Goal: Complete application form: Complete application form

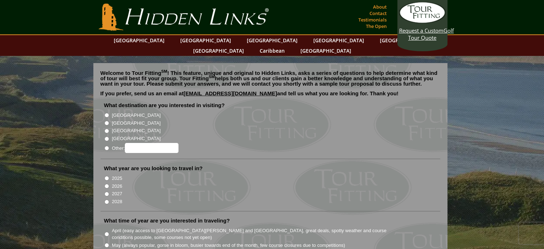
click at [116, 112] on label "[GEOGRAPHIC_DATA]" at bounding box center [136, 115] width 49 height 7
click at [109, 113] on input "[GEOGRAPHIC_DATA]" at bounding box center [106, 115] width 5 height 5
radio input "true"
click at [119, 182] on label "2026" at bounding box center [117, 185] width 10 height 7
click at [109, 183] on input "2026" at bounding box center [106, 185] width 5 height 5
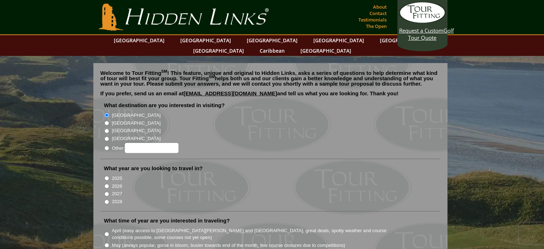
radio input "true"
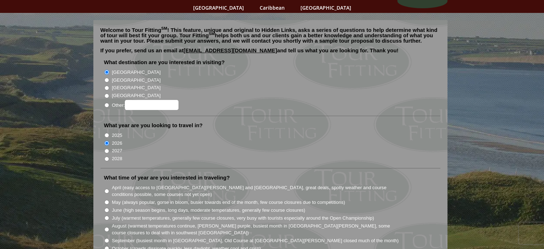
scroll to position [72, 0]
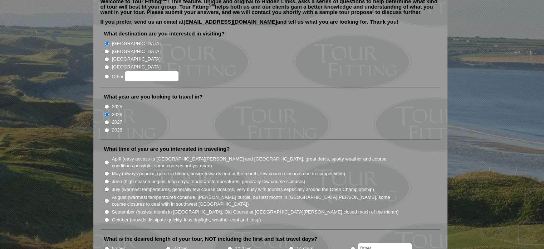
click at [105, 209] on input "September (busiest month in [GEOGRAPHIC_DATA], Old Course at [GEOGRAPHIC_DATA][…" at bounding box center [106, 211] width 5 height 5
radio input "true"
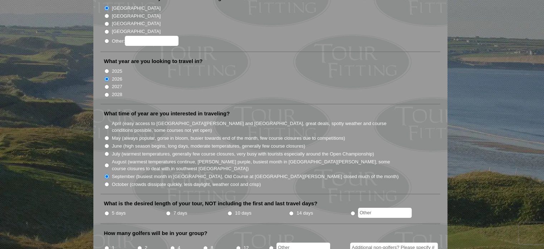
scroll to position [107, 0]
click at [119, 209] on label "5 days" at bounding box center [119, 212] width 14 height 7
click at [109, 210] on input "5 days" at bounding box center [106, 212] width 5 height 5
radio input "true"
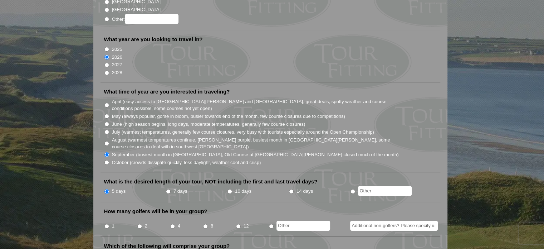
scroll to position [143, 0]
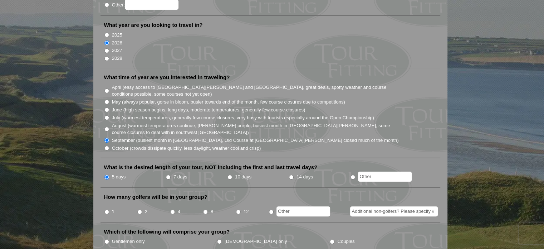
click at [175, 202] on li "4" at bounding box center [186, 209] width 33 height 14
click at [173, 209] on input "4" at bounding box center [172, 211] width 5 height 5
radio input "true"
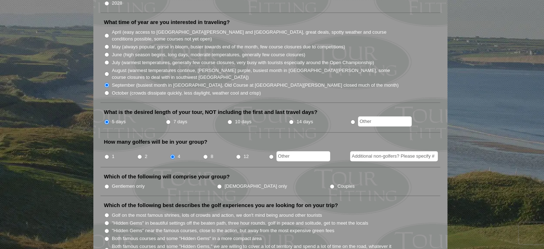
scroll to position [215, 0]
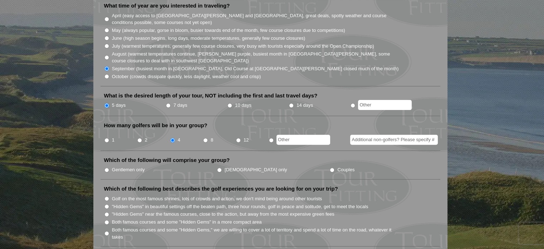
click at [106, 167] on input "Gentlemen only" at bounding box center [106, 169] width 5 height 5
radio input "true"
click at [104, 217] on li "Both famous courses and some "Hidden Gems" in a more compact area" at bounding box center [273, 221] width 338 height 8
click at [104, 231] on input "Both famous courses and some "Hidden Gems," we are willing to cover a lot of te…" at bounding box center [106, 233] width 5 height 5
radio input "true"
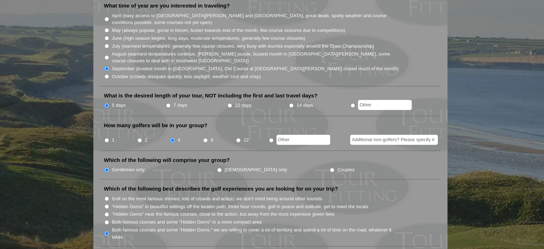
click at [106, 220] on input "Both famous courses and some "Hidden Gems" in a more compact area" at bounding box center [106, 222] width 5 height 5
radio input "true"
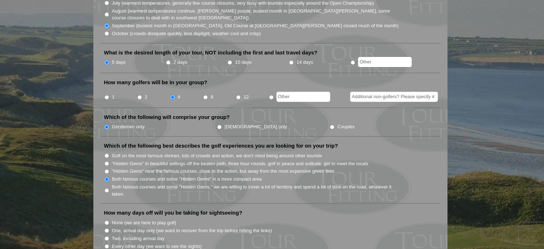
scroll to position [286, 0]
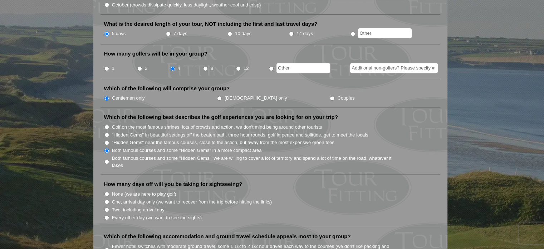
click at [107, 207] on input "Two, including arrival day" at bounding box center [106, 209] width 5 height 5
radio input "true"
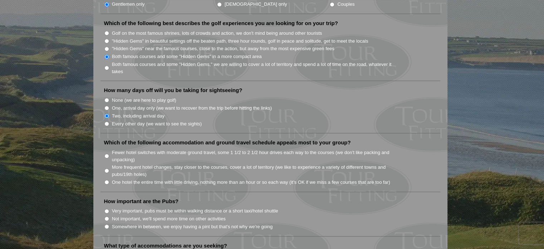
scroll to position [393, 0]
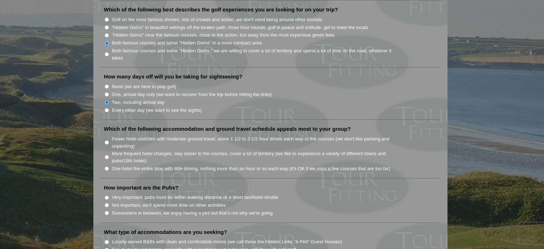
click at [122, 150] on label "More frequent hotel changes, stay closer to the courses, cover a lot of territo…" at bounding box center [256, 157] width 288 height 14
click at [109, 154] on input "More frequent hotel changes, stay closer to the courses, cover a lot of territo…" at bounding box center [106, 156] width 5 height 5
radio input "true"
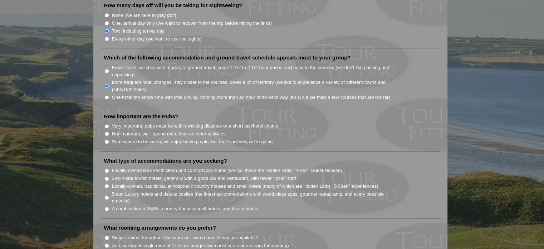
scroll to position [465, 0]
click at [110, 121] on li "Very important, pubs must be within walking distance or a short taxi/hotel shut…" at bounding box center [273, 125] width 338 height 8
click at [106, 123] on input "Very important, pubs must be within walking distance or a short taxi/hotel shut…" at bounding box center [106, 125] width 5 height 5
radio input "true"
click at [106, 139] on input "Somewhere in between, we enjoy having a pint but that's not why we're going" at bounding box center [106, 141] width 5 height 5
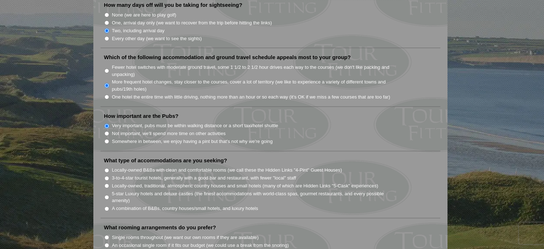
radio input "true"
click at [108, 123] on input "Very important, pubs must be within walking distance or a short taxi/hotel shut…" at bounding box center [106, 125] width 5 height 5
radio input "true"
click at [106, 176] on input "3-to-4-star tourist hotels, generally with a good bar and restaurant, with fewe…" at bounding box center [106, 178] width 5 height 5
radio input "true"
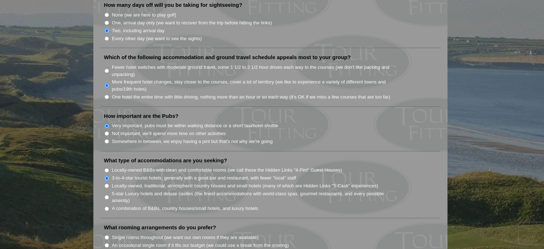
click at [113, 205] on label "A combination of B&Bs, country houses/small hotels, and luxury hotels" at bounding box center [185, 208] width 146 height 7
click at [109, 206] on input "A combination of B&Bs, country houses/small hotels, and luxury hotels" at bounding box center [106, 208] width 5 height 5
radio input "true"
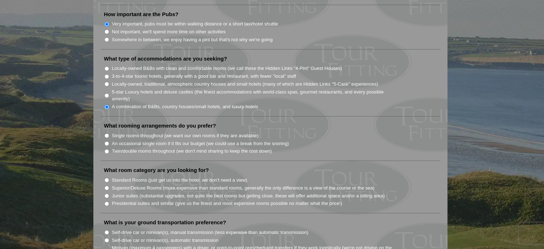
scroll to position [572, 0]
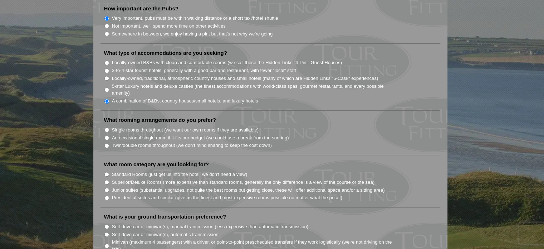
click at [108, 135] on input "An occasional single room if it fits our budget (we could use a break from the …" at bounding box center [106, 137] width 5 height 5
radio input "true"
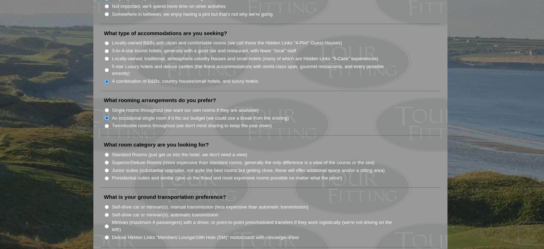
scroll to position [608, 0]
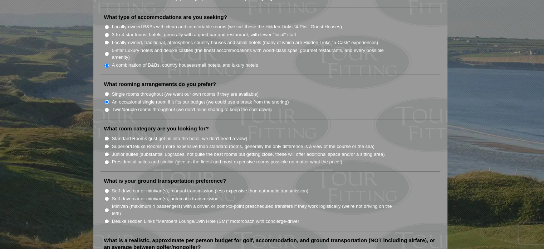
click at [108, 136] on input "Standard Rooms (just get us into the hotel, we don't need a view)" at bounding box center [106, 138] width 5 height 5
radio input "true"
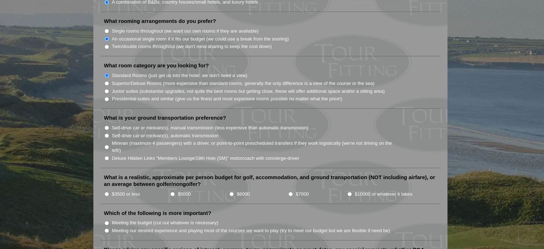
scroll to position [679, 0]
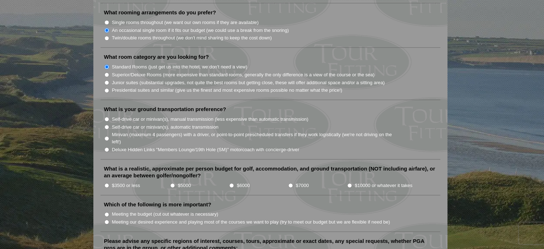
click at [106, 136] on input "Minivan (maximum 4 passengers) with a driver, or point-to-point prescheduled tr…" at bounding box center [106, 138] width 5 height 5
radio input "true"
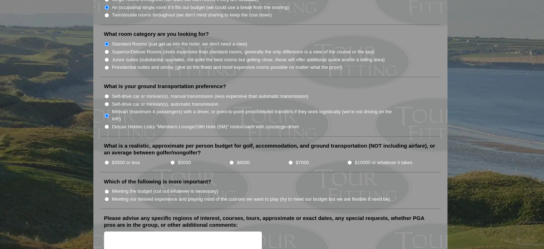
scroll to position [715, 0]
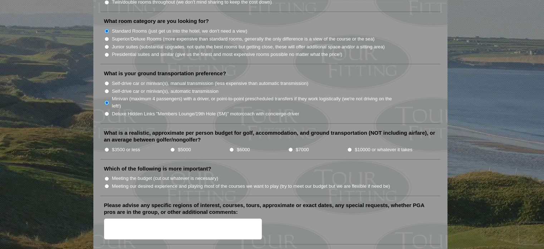
click at [178, 146] on label "$5000" at bounding box center [184, 149] width 13 height 7
click at [175, 147] on input "$5000" at bounding box center [172, 149] width 5 height 5
radio input "true"
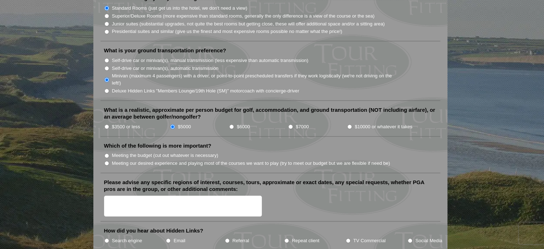
scroll to position [751, 0]
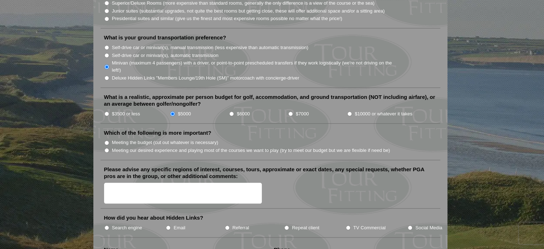
click at [137, 147] on label "Meeting our desired experience and playing most of the courses we want to play …" at bounding box center [251, 150] width 278 height 7
click at [109, 148] on input "Meeting our desired experience and playing most of the courses we want to play …" at bounding box center [106, 150] width 5 height 5
radio input "true"
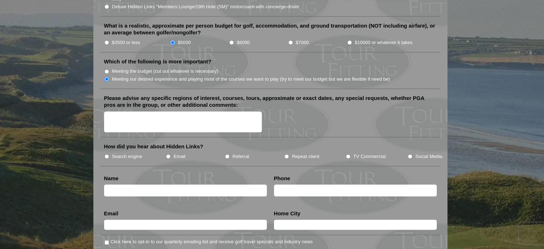
scroll to position [822, 0]
click at [135, 152] on label "Search engine" at bounding box center [127, 155] width 30 height 7
click at [109, 153] on input "Search engine" at bounding box center [106, 155] width 5 height 5
radio input "true"
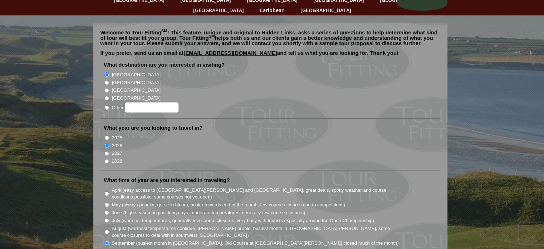
scroll to position [0, 0]
